Goal: Navigation & Orientation: Find specific page/section

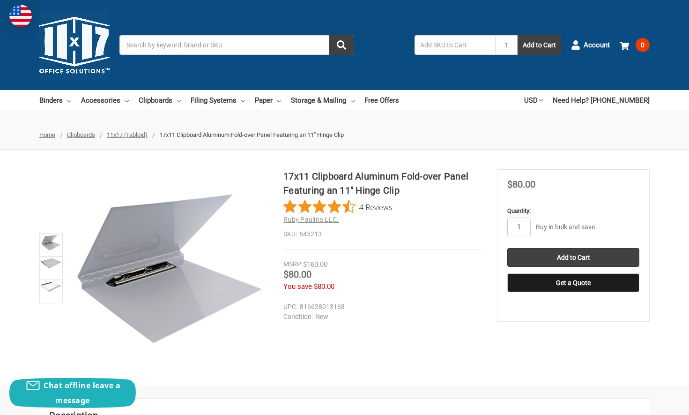
click at [135, 133] on span "11x17 (Tabloid)" at bounding box center [127, 134] width 41 height 7
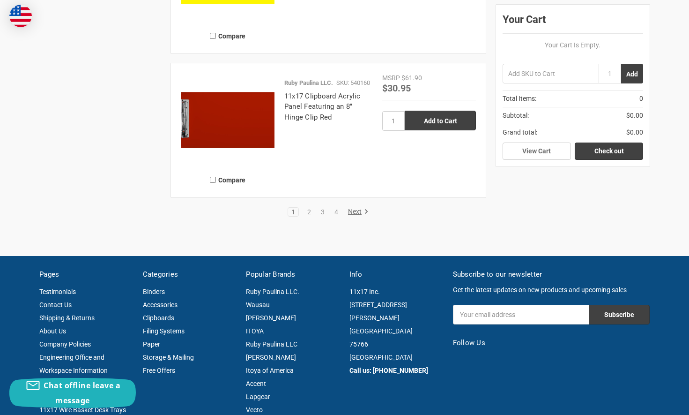
scroll to position [2202, 0]
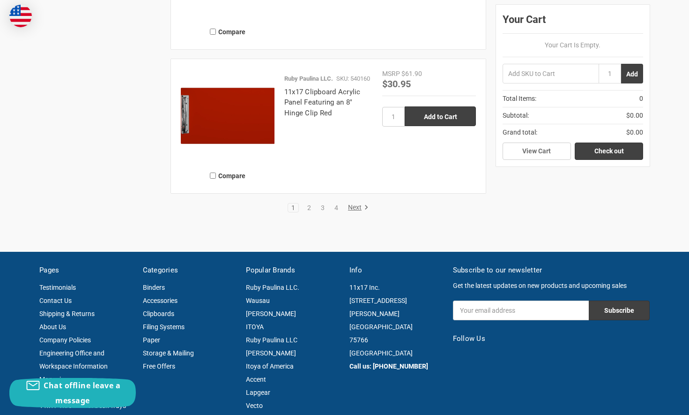
click at [348, 206] on link "Next" at bounding box center [357, 207] width 24 height 8
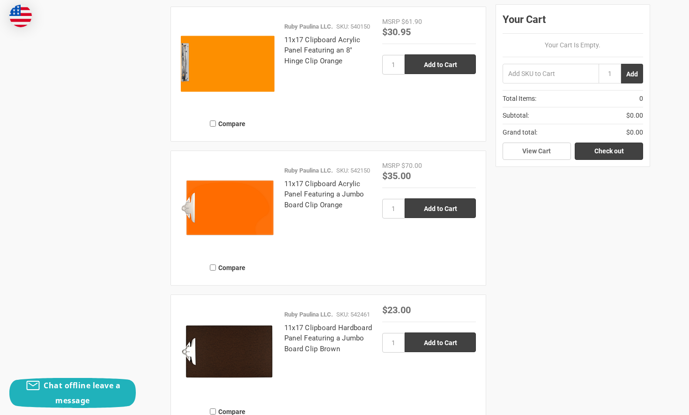
scroll to position [2109, 0]
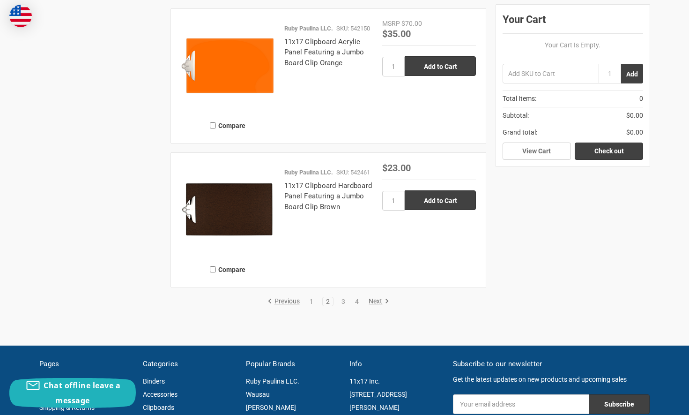
click at [371, 299] on link "Next" at bounding box center [377, 301] width 24 height 8
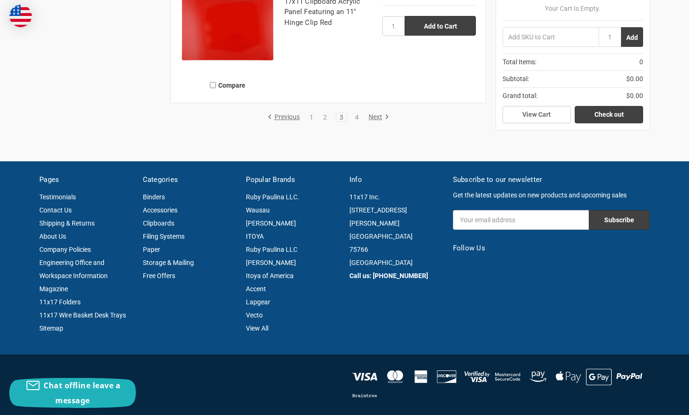
scroll to position [2296, 0]
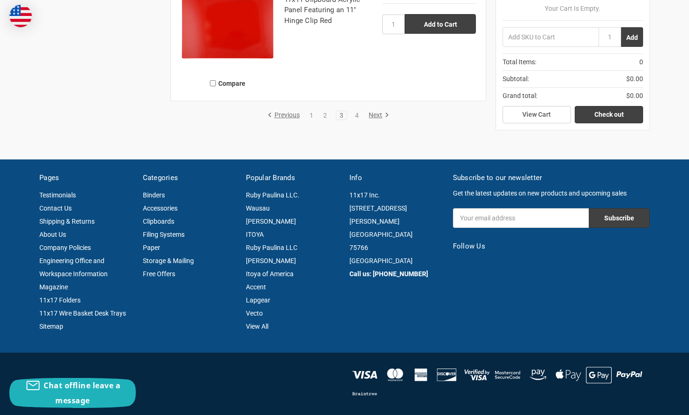
click at [377, 117] on link "Next" at bounding box center [377, 115] width 24 height 8
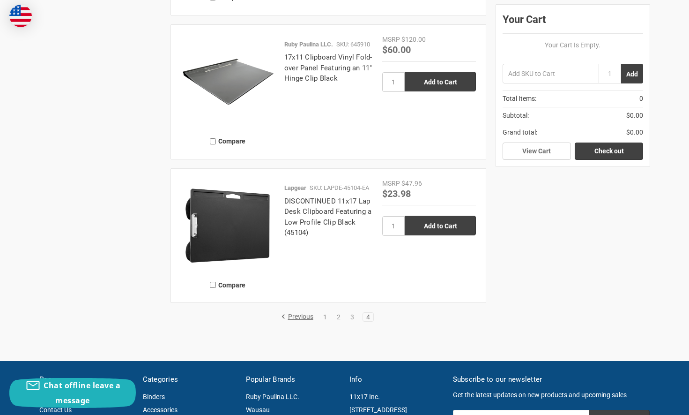
scroll to position [1406, 0]
